Goal: Information Seeking & Learning: Learn about a topic

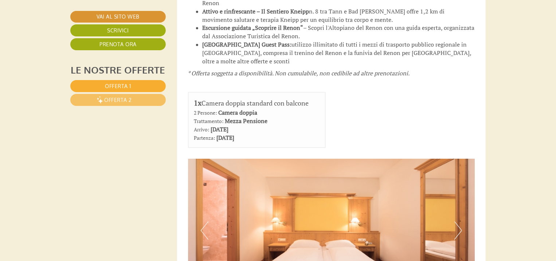
scroll to position [700, 0]
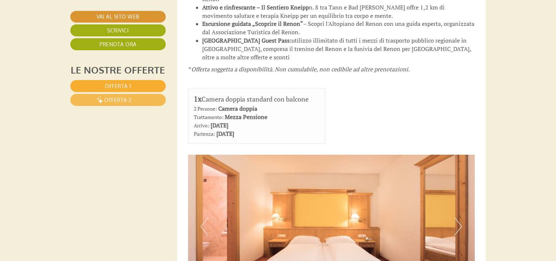
click at [140, 102] on link "Offerta 2" at bounding box center [117, 100] width 95 height 12
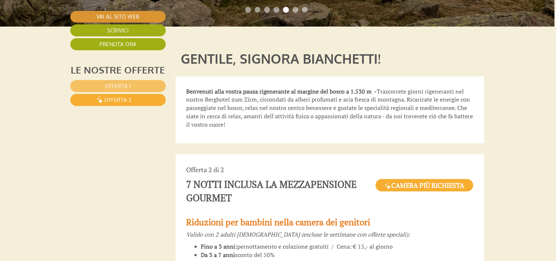
scroll to position [166, 1]
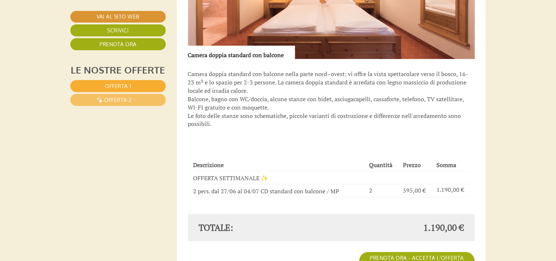
scroll to position [962, 0]
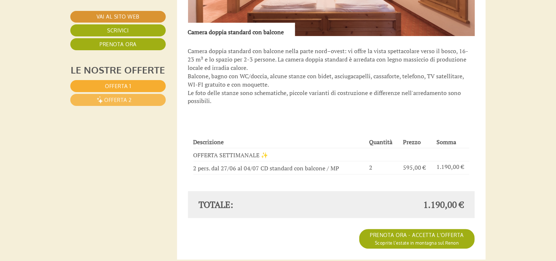
click at [121, 99] on span "Offerta 2" at bounding box center [118, 100] width 28 height 6
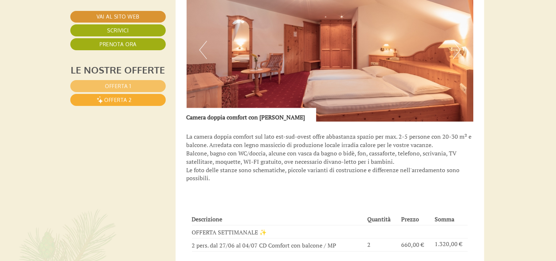
scroll to position [982, 1]
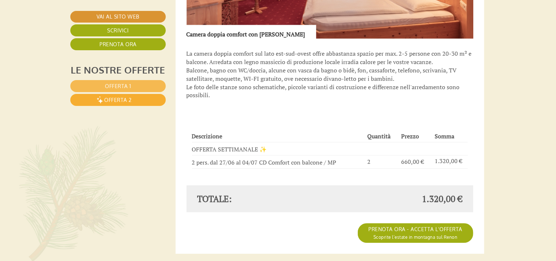
click at [109, 85] on span "Offerta 1" at bounding box center [118, 86] width 26 height 6
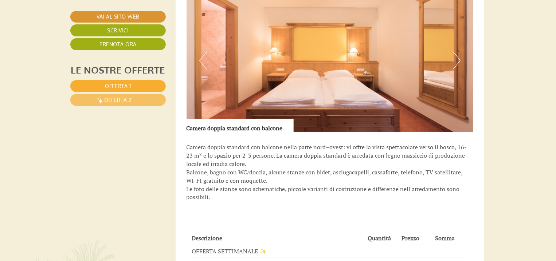
scroll to position [1011, 1]
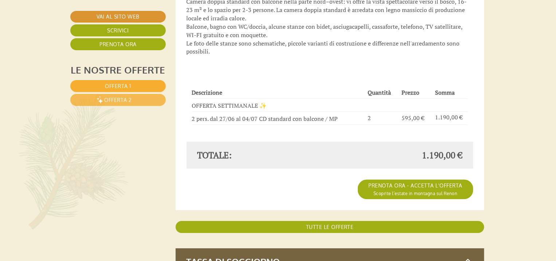
click at [140, 99] on link "Offerta 2" at bounding box center [117, 100] width 95 height 12
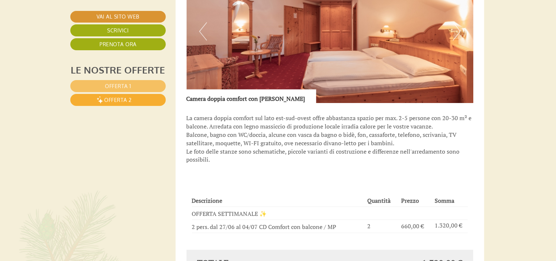
scroll to position [1070, 1]
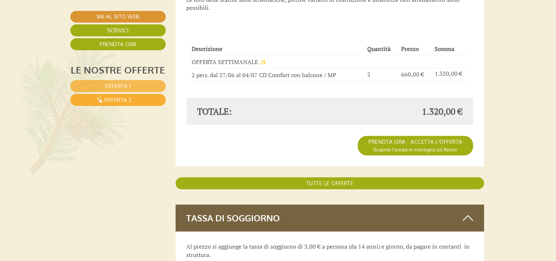
click at [105, 86] on span "Offerta 1" at bounding box center [118, 86] width 26 height 6
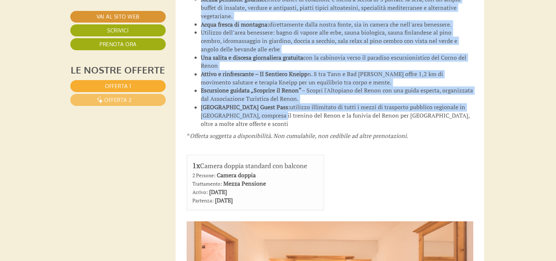
scroll to position [633, 1]
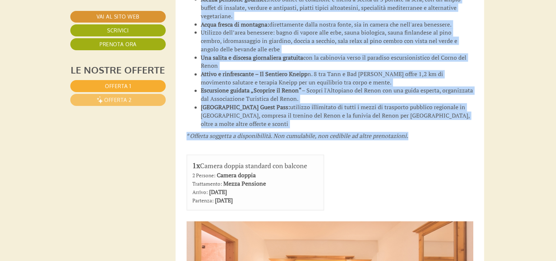
drag, startPoint x: 187, startPoint y: 25, endPoint x: 417, endPoint y: 131, distance: 253.7
copy div "Loremipsu dol sitamet conse adipis eli seddoeiu Tempor inc 0 utlabo etdolor (ma…"
